Goal: Information Seeking & Learning: Learn about a topic

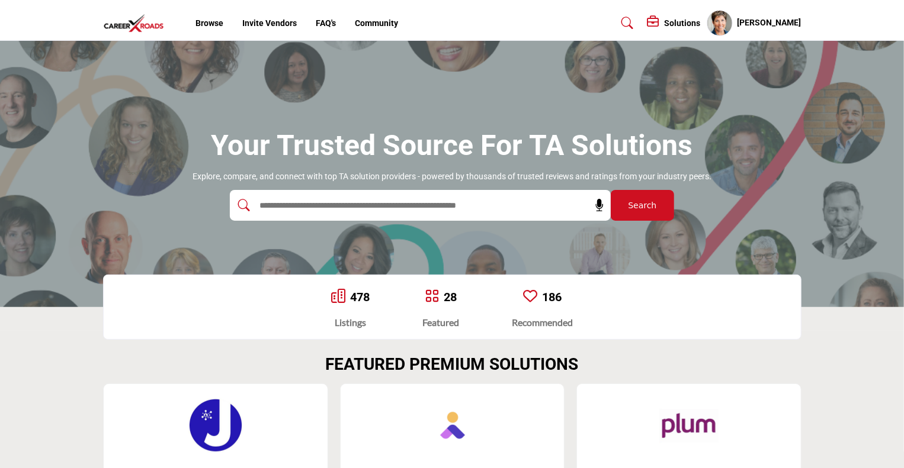
click at [320, 206] on input "text" at bounding box center [394, 206] width 282 height 18
type input "********"
click at [611, 190] on button "Search" at bounding box center [642, 205] width 63 height 31
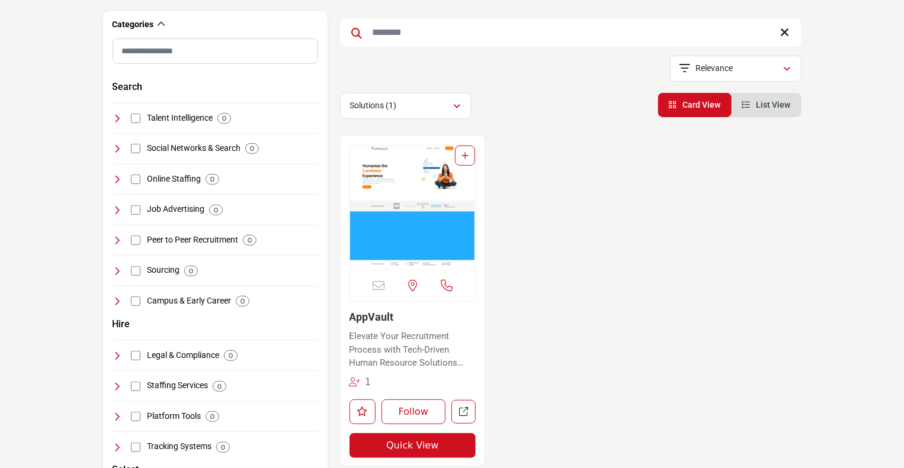
scroll to position [186, 0]
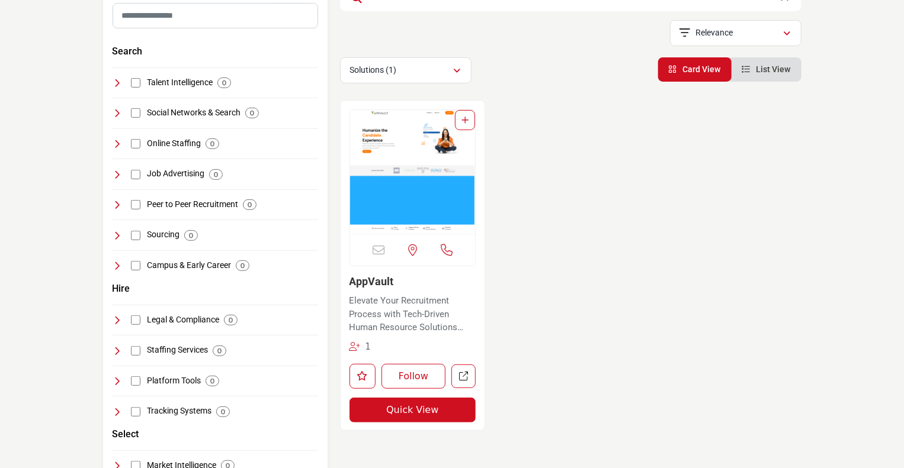
click at [395, 205] on img "Open Listing in new tab" at bounding box center [413, 172] width 126 height 124
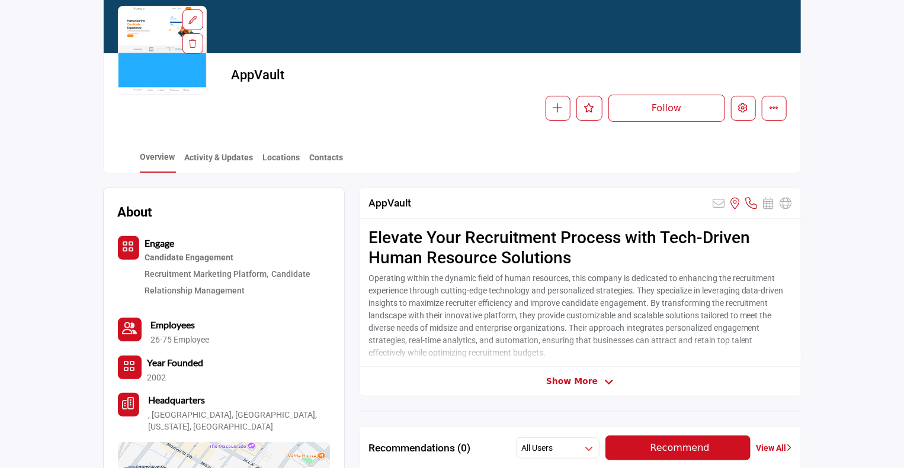
scroll to position [139, 0]
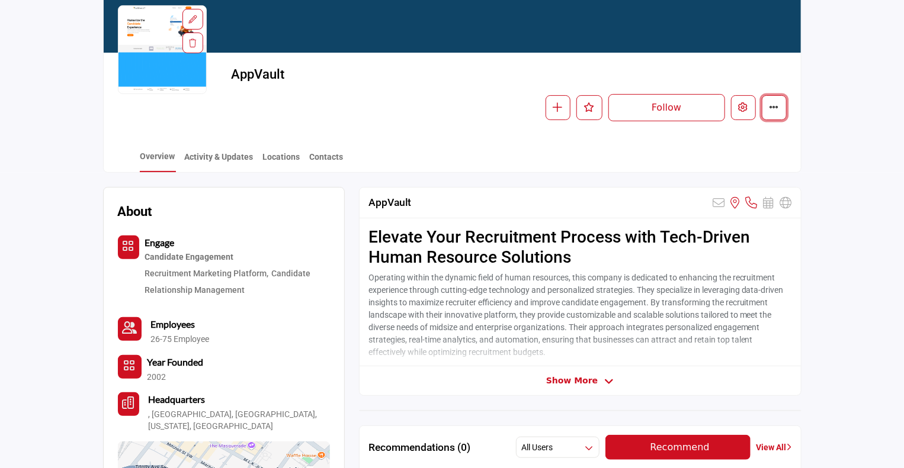
click at [774, 105] on icon "More details" at bounding box center [773, 106] width 9 height 9
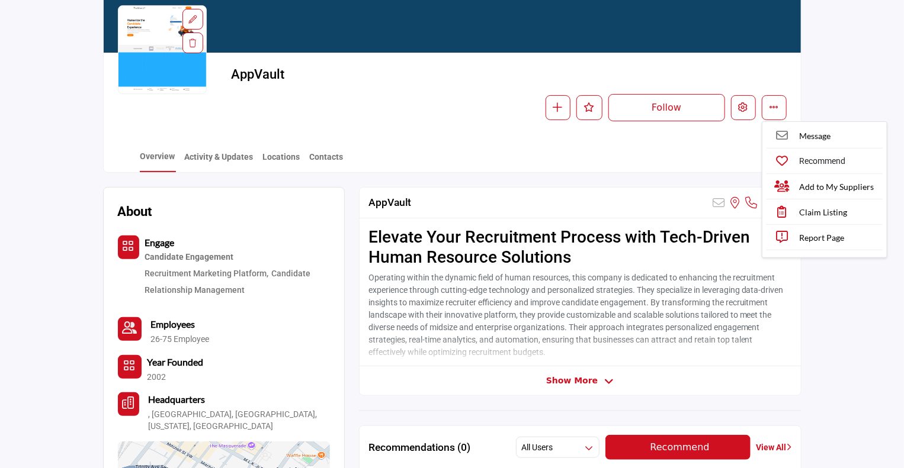
click at [505, 290] on p "Operating within the dynamic field of human resources, this company is dedicate…" at bounding box center [579, 315] width 423 height 87
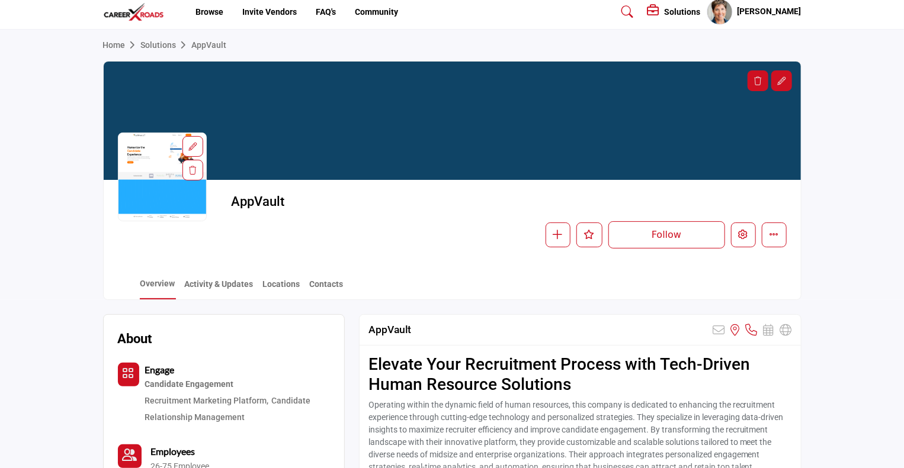
scroll to position [4, 0]
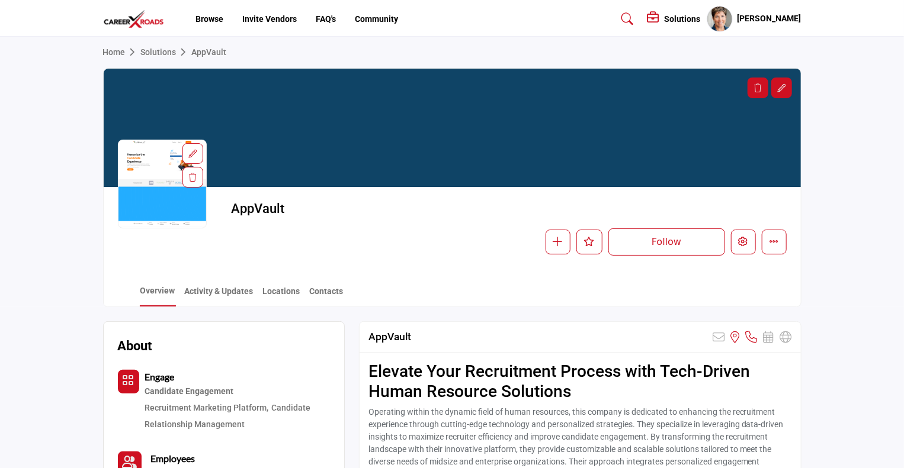
click at [692, 15] on h5 "Solutions" at bounding box center [682, 19] width 36 height 11
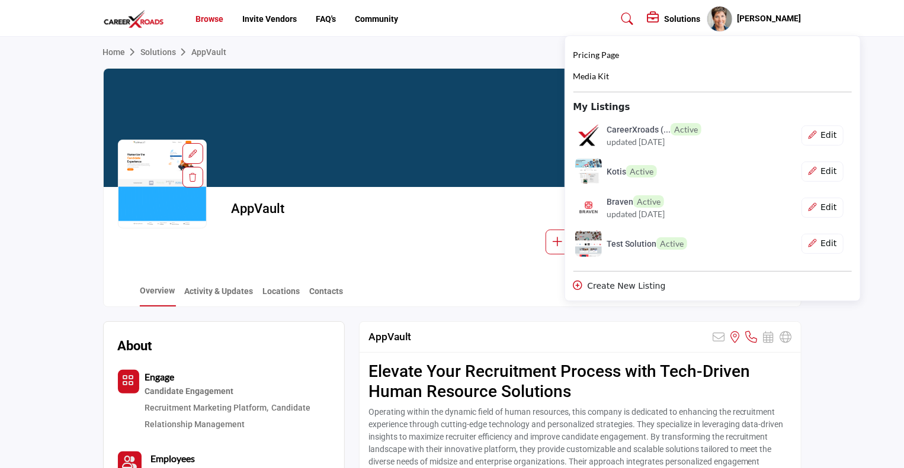
click at [214, 20] on link "Browse" at bounding box center [209, 18] width 28 height 9
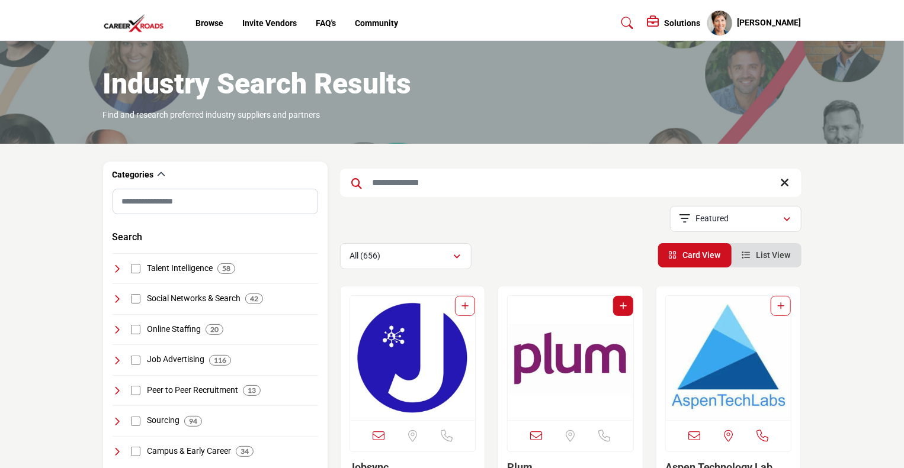
click at [396, 184] on input "Search Keyword" at bounding box center [570, 183] width 461 height 28
type input "*******"
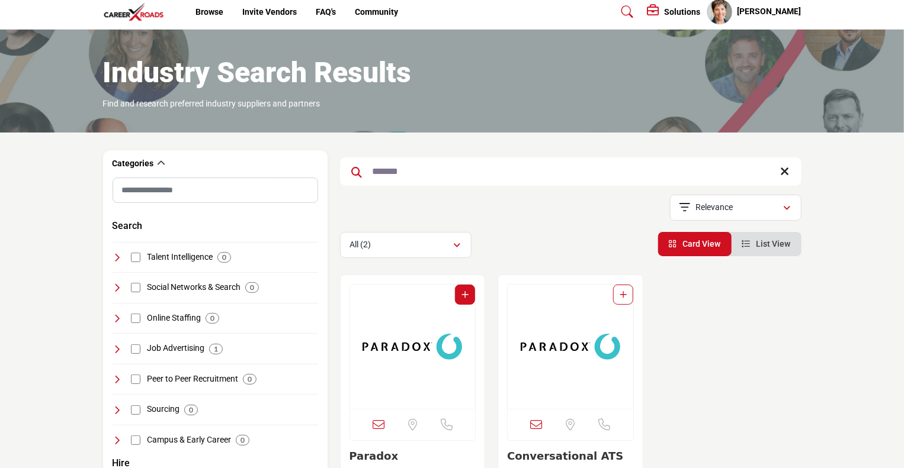
scroll to position [12, 0]
click at [400, 336] on img "Open Listing in new tab" at bounding box center [413, 346] width 126 height 124
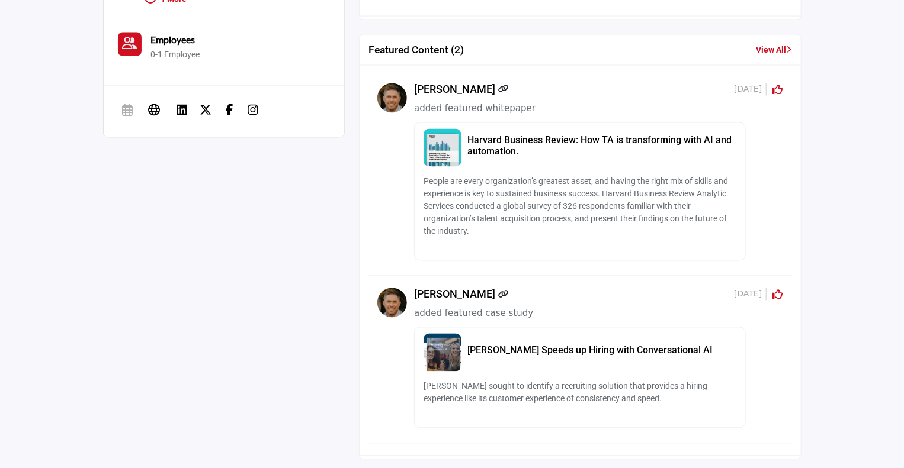
scroll to position [1033, 0]
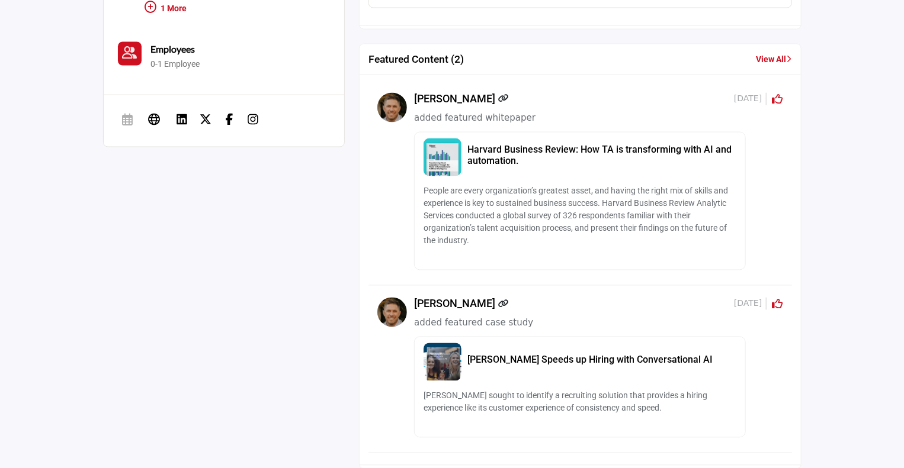
click at [523, 150] on h5 "Harvard Business Review: How TA is transforming with AI and automation." at bounding box center [601, 155] width 269 height 23
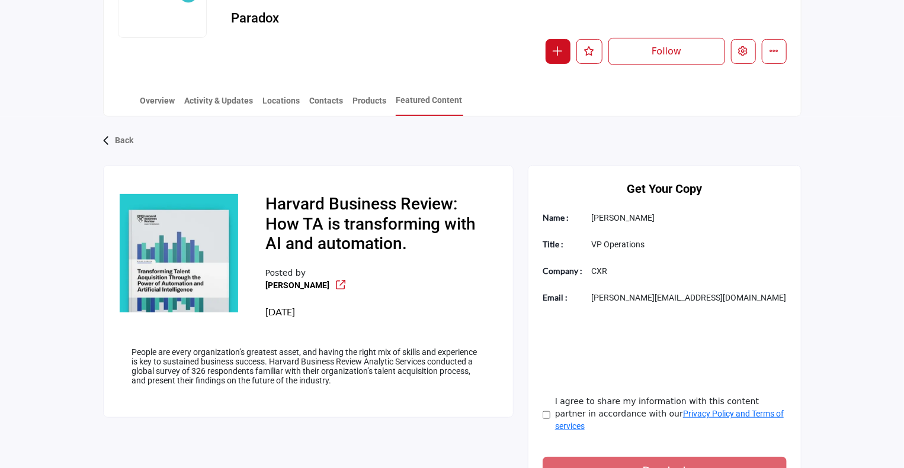
scroll to position [205, 0]
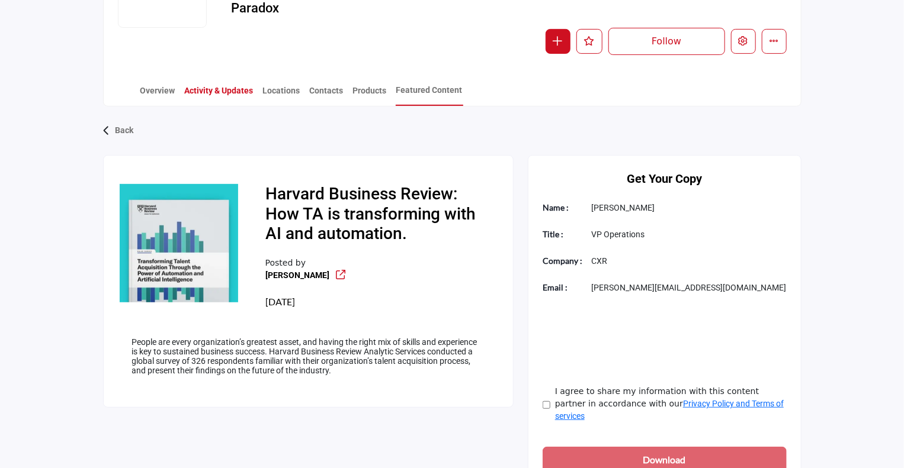
click at [228, 93] on link "Activity & Updates" at bounding box center [219, 95] width 70 height 21
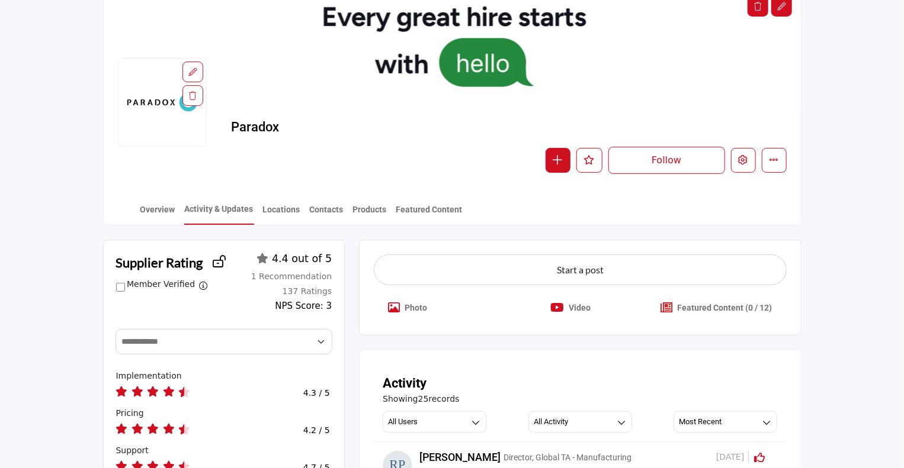
scroll to position [78, 0]
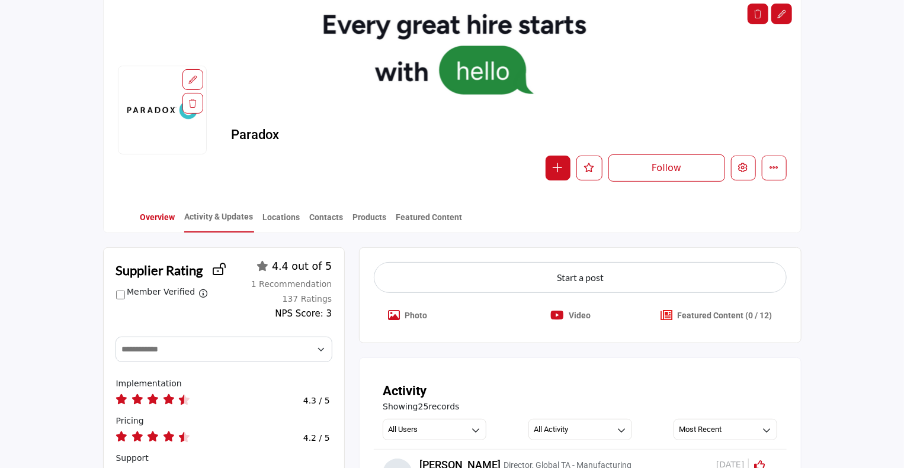
click at [158, 222] on link "Overview" at bounding box center [158, 221] width 36 height 21
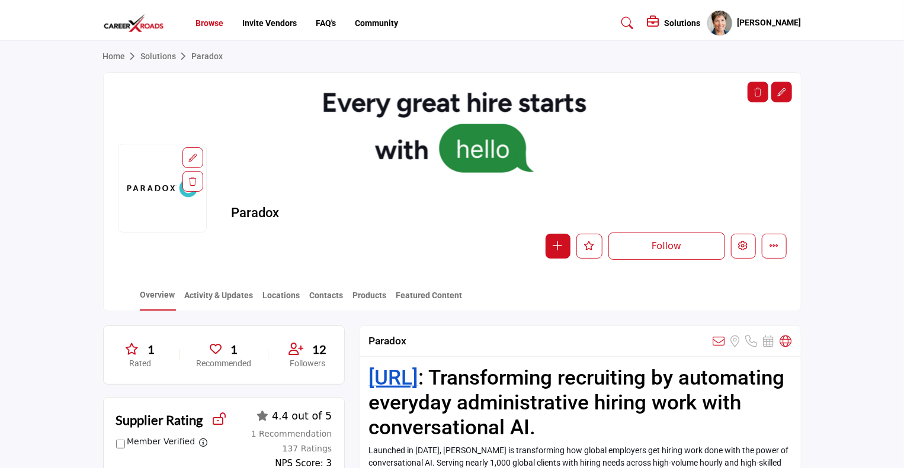
click at [213, 25] on link "Browse" at bounding box center [209, 22] width 28 height 9
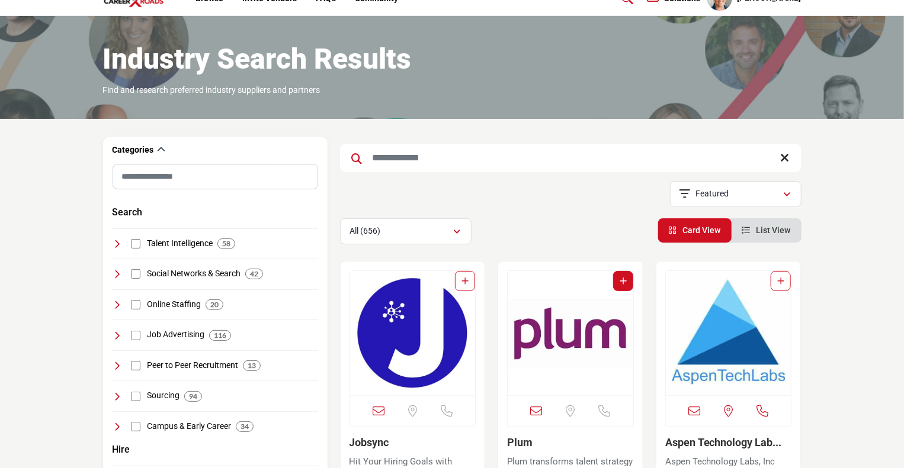
scroll to position [36, 0]
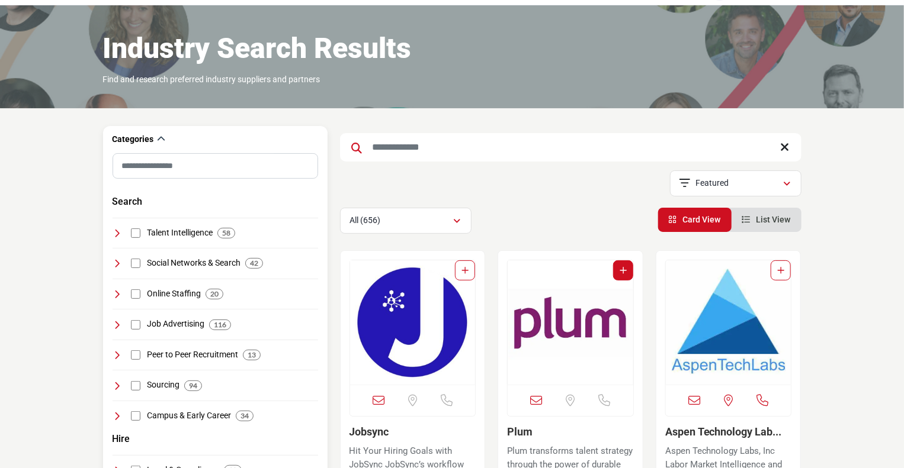
click at [114, 232] on icon at bounding box center [117, 233] width 9 height 9
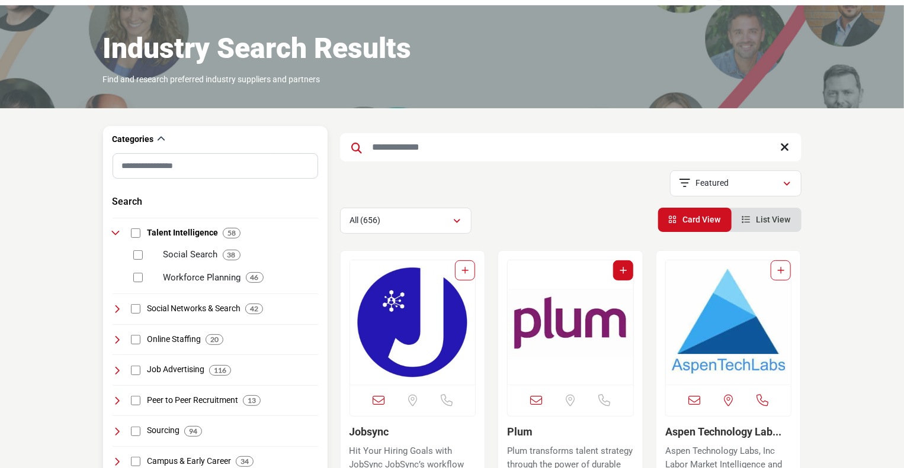
click at [118, 305] on icon at bounding box center [117, 308] width 9 height 9
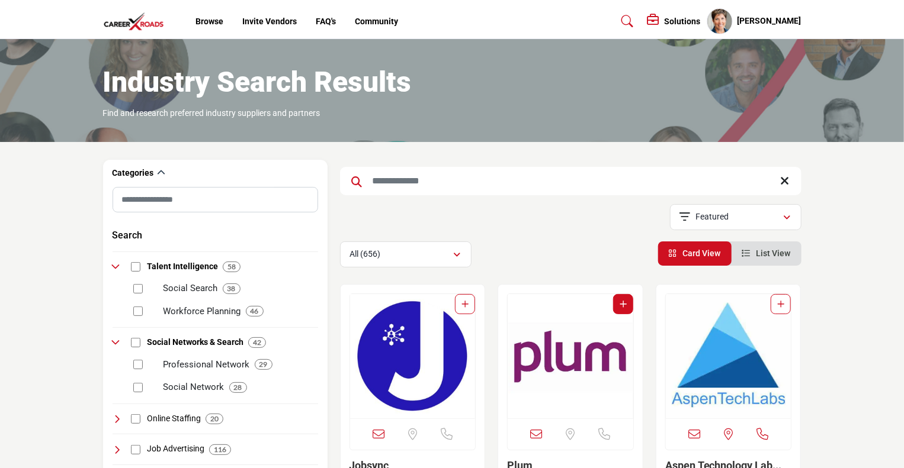
scroll to position [0, 0]
